Goal: Task Accomplishment & Management: Use online tool/utility

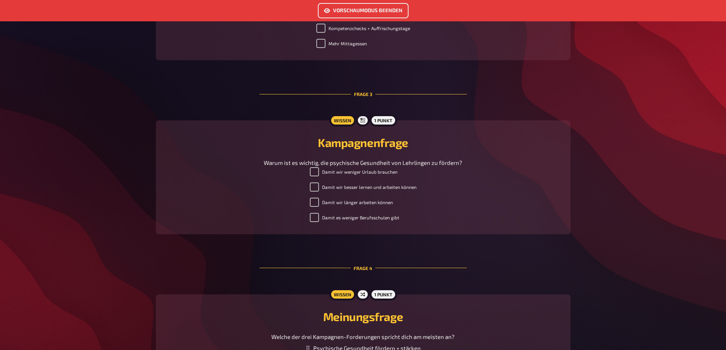
click at [383, 11] on link "Vorschaumodus beenden" at bounding box center [363, 10] width 91 height 15
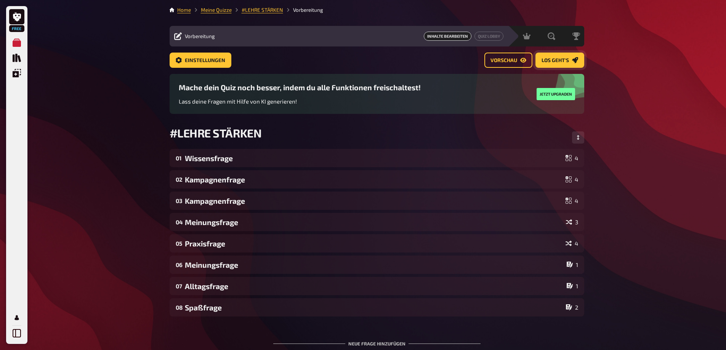
click at [554, 64] on link "Los geht's" at bounding box center [559, 60] width 49 height 15
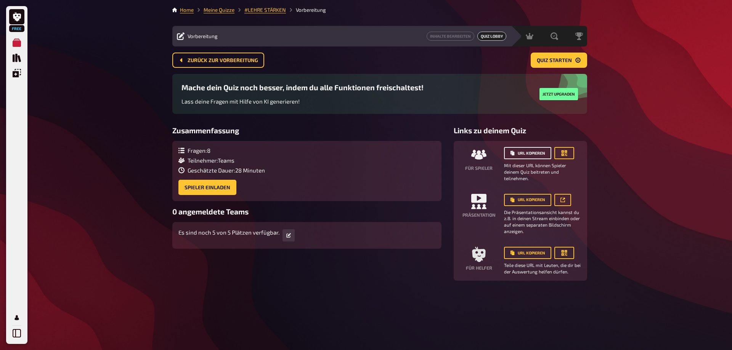
click at [538, 153] on button "URL kopieren" at bounding box center [527, 153] width 47 height 12
click at [548, 58] on span "Quiz starten" at bounding box center [554, 60] width 35 height 5
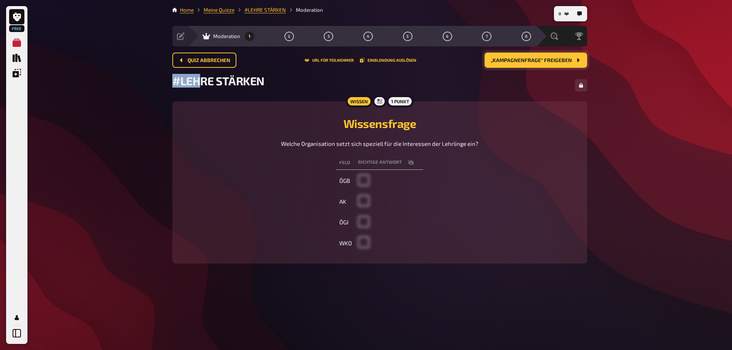
drag, startPoint x: 169, startPoint y: 74, endPoint x: 201, endPoint y: 83, distance: 33.2
click at [201, 83] on div "0 Home Meine Quizze #LEHRE STÄRKEN Moderation Vorbereitung Inhalte Bearbeiten Q…" at bounding box center [379, 175] width 427 height 350
click at [654, 100] on div "Free Meine Quizze Quiz Sammlung Einblendungen Mein Konto 0 Home Meine Quizze #L…" at bounding box center [366, 175] width 732 height 350
click at [215, 58] on span "Quiz abbrechen" at bounding box center [208, 60] width 43 height 5
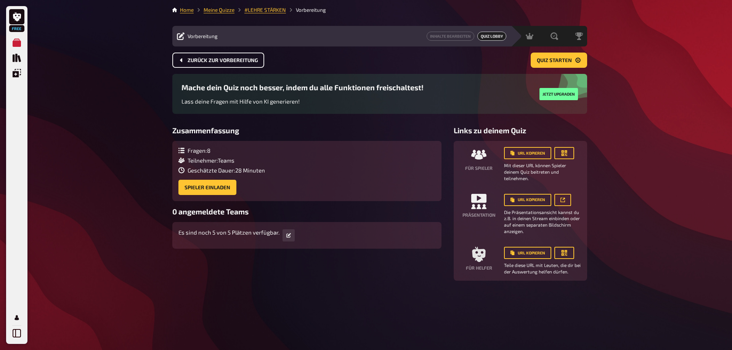
click at [195, 59] on span "Zurück zur Vorbereitung" at bounding box center [222, 60] width 70 height 5
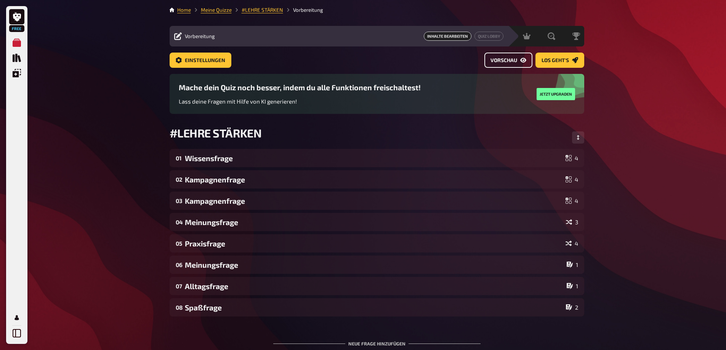
click at [507, 63] on link "Vorschau" at bounding box center [508, 60] width 48 height 15
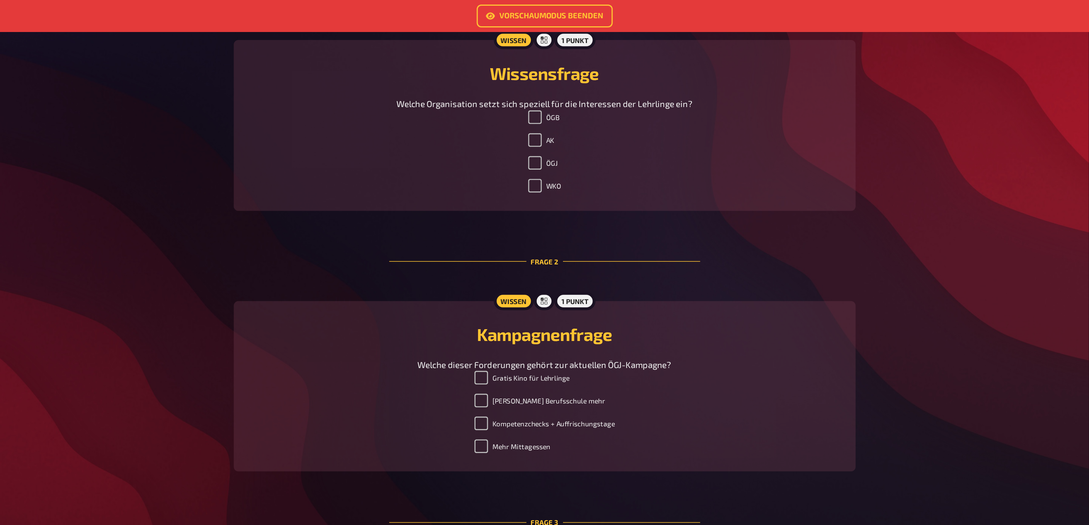
scroll to position [229, 0]
